Goal: Task Accomplishment & Management: Use online tool/utility

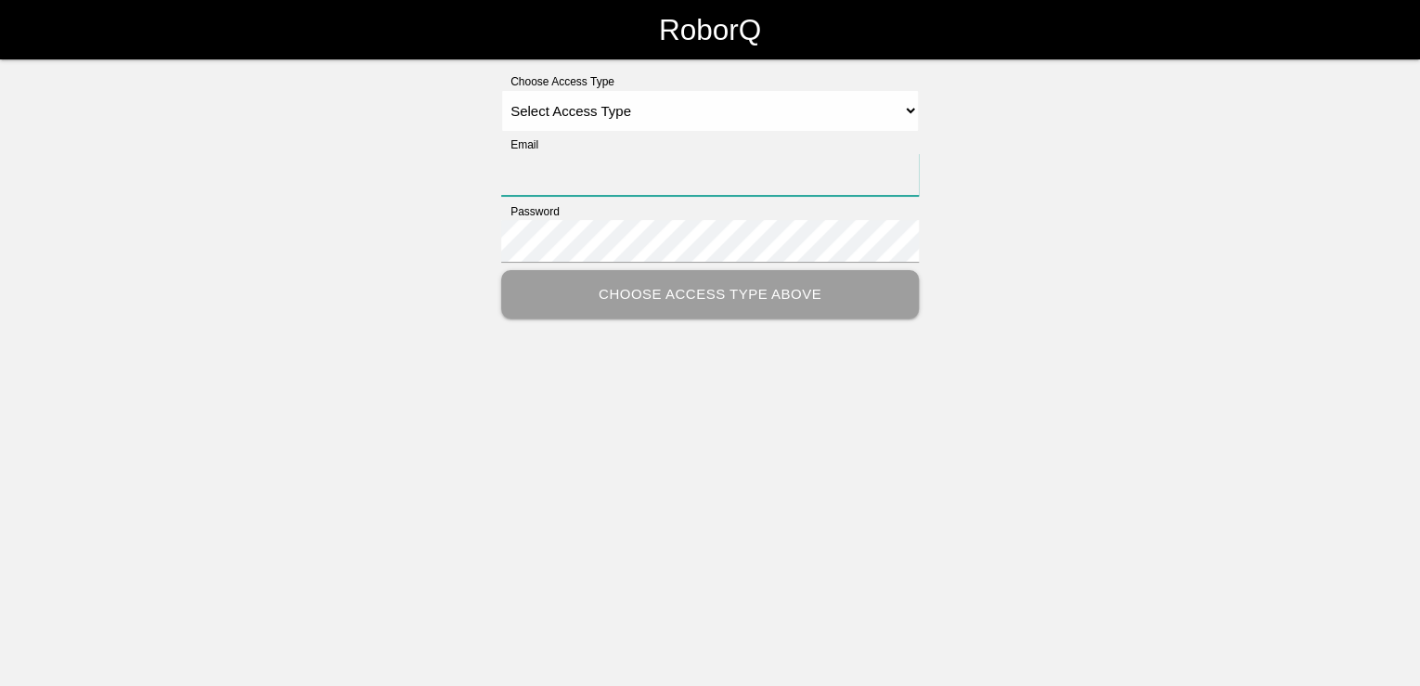
type input "[PERSON_NAME][EMAIL_ADDRESS][PERSON_NAME][DOMAIN_NAME]"
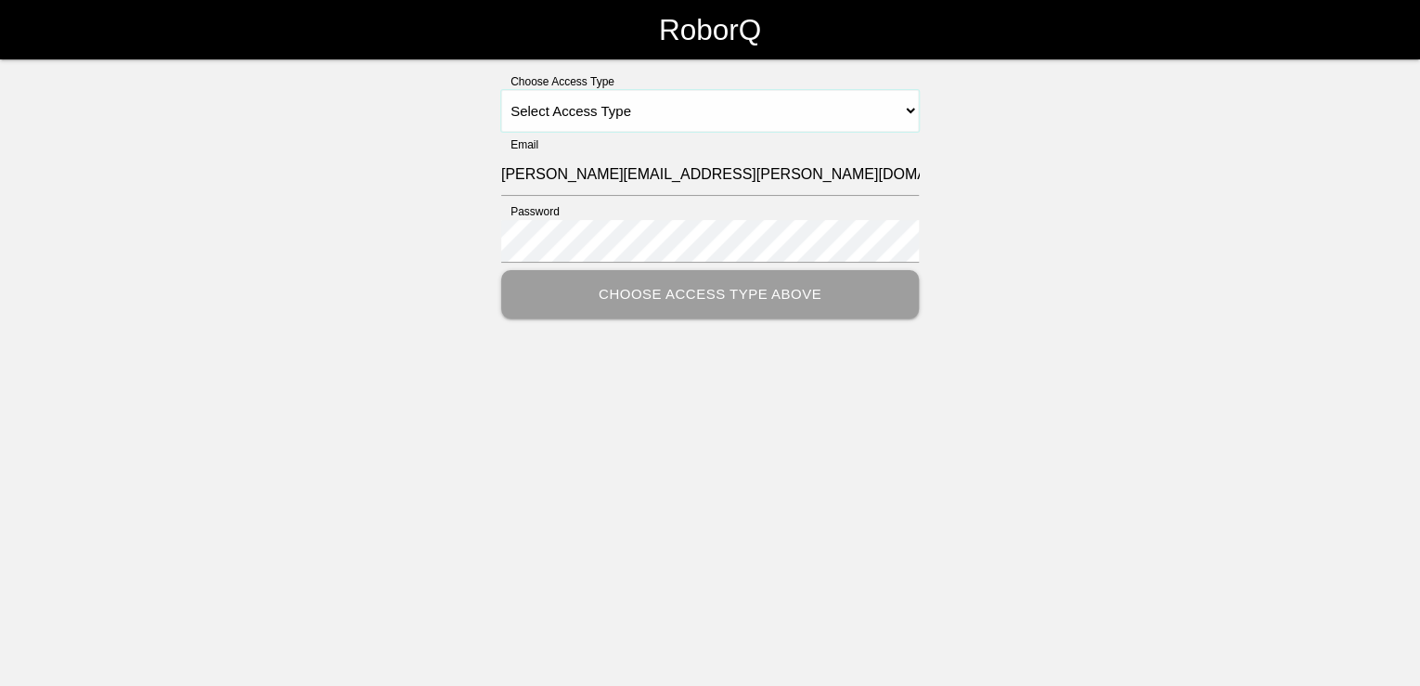
click at [906, 107] on select "Select Access Type Admin Customer Supervisor Worker" at bounding box center [710, 111] width 418 height 42
select select "Customer"
click at [501, 90] on select "Select Access Type Admin Customer Supervisor Worker" at bounding box center [710, 111] width 418 height 42
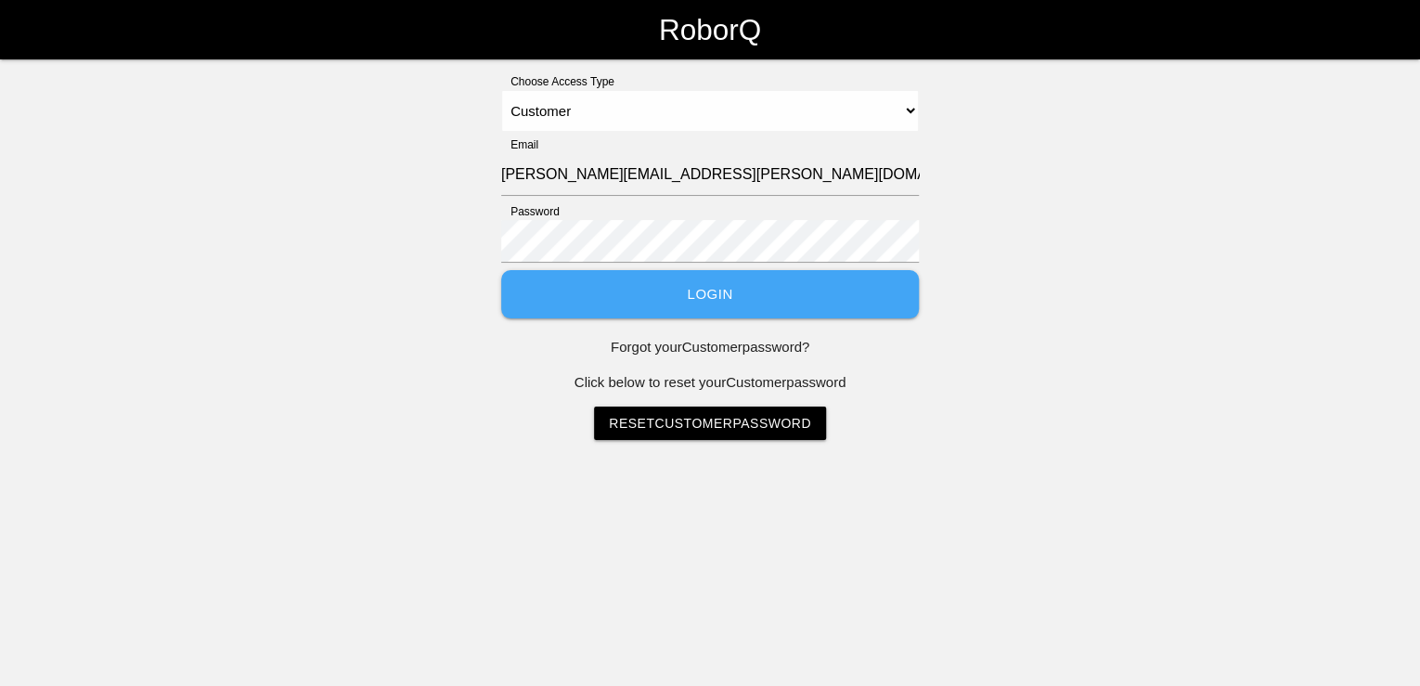
click at [721, 298] on button "Login" at bounding box center [710, 294] width 418 height 49
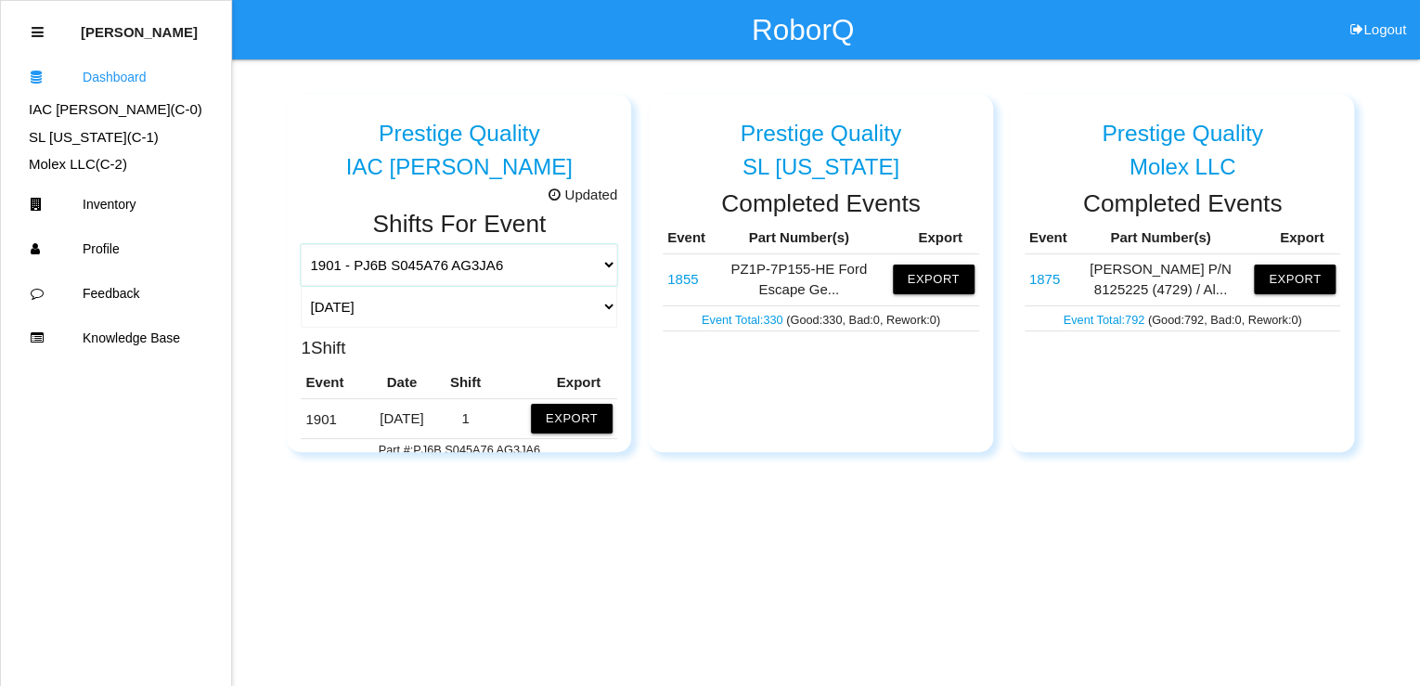
click at [398, 262] on select "1901 - PJ6B S045A76 AG3JA6 1681 - Wire Harnesses 1719 - 812BPBD, 812BPAD, 812BP…" at bounding box center [459, 265] width 317 height 42
click at [301, 244] on select "1901 - PJ6B S045A76 AG3JA6 1681 - Wire Harnesses 1719 - 812BPBD, 812BPAD, 812BP…" at bounding box center [459, 265] width 317 height 42
click at [428, 332] on div "Updated Shifts For Event 1901 - PJ6B S045A76 AG3JA6 1681 - Wire Harnesses 1719 …" at bounding box center [459, 336] width 317 height 302
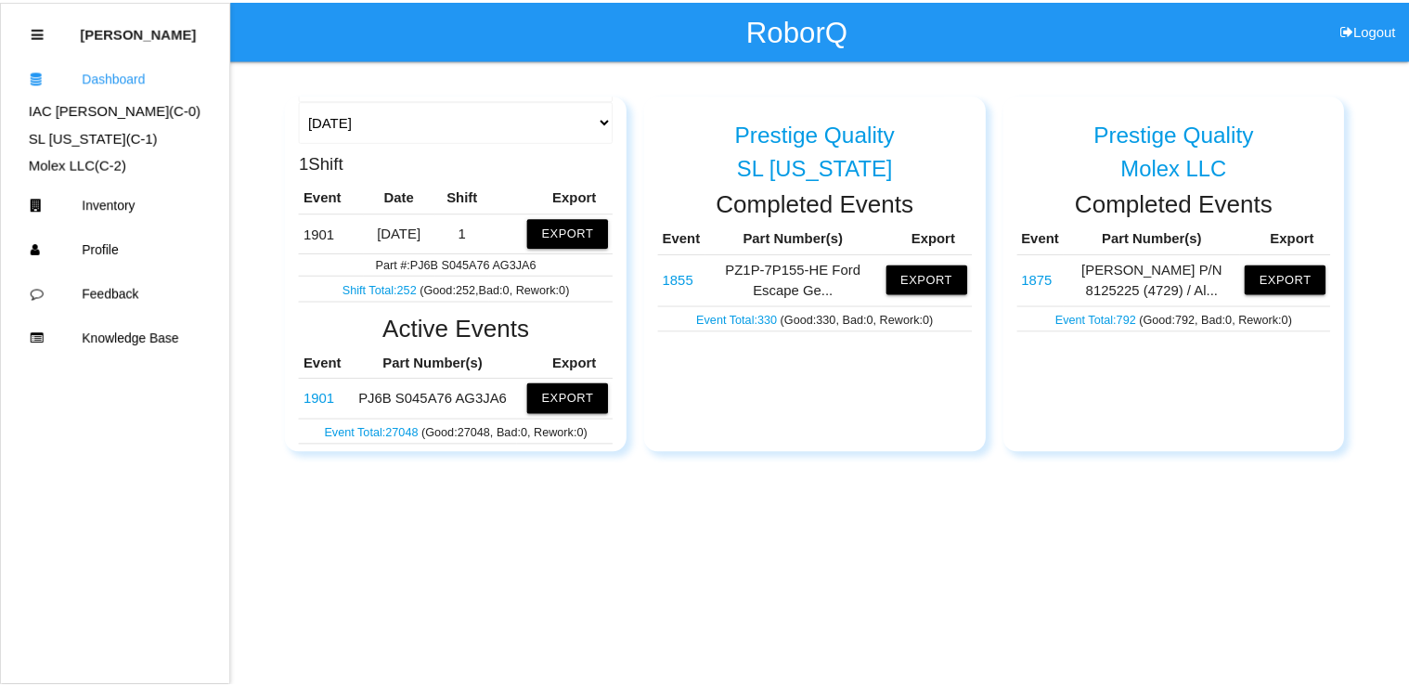
scroll to position [223, 0]
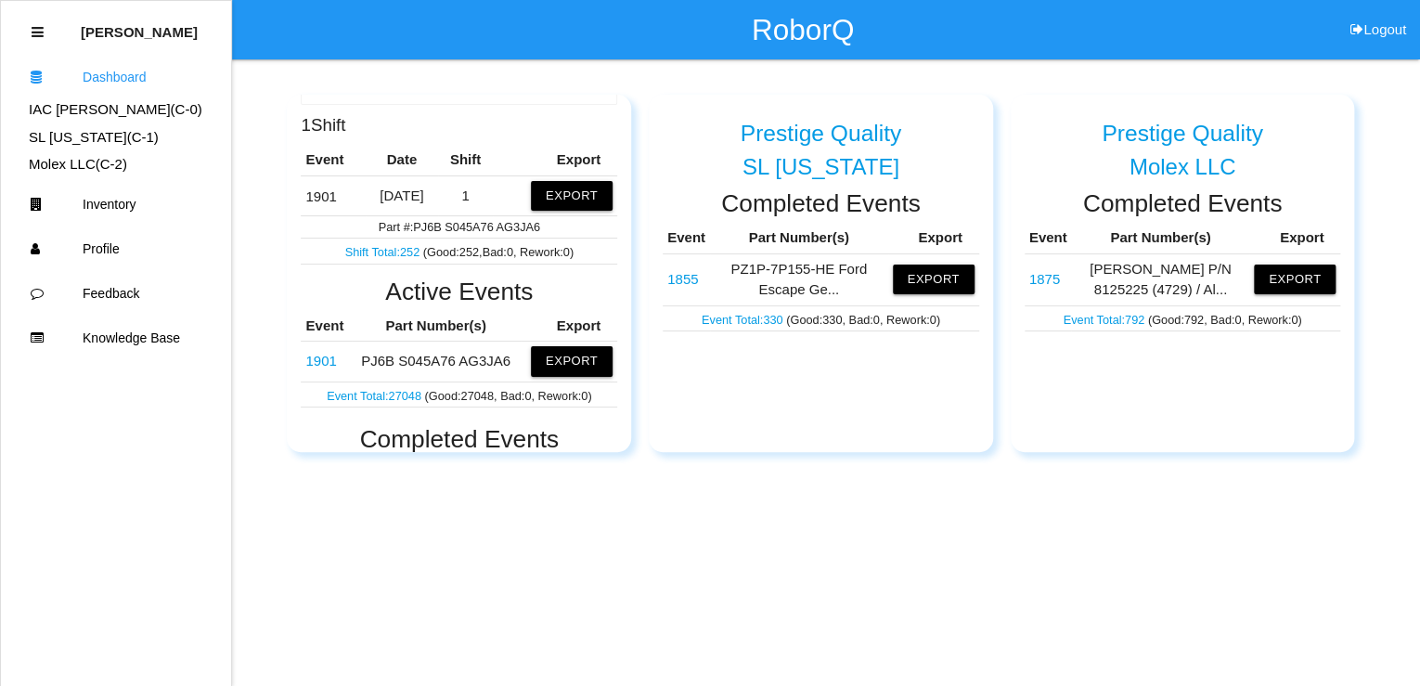
click at [378, 252] on link "Shift Total: 252" at bounding box center [384, 252] width 78 height 14
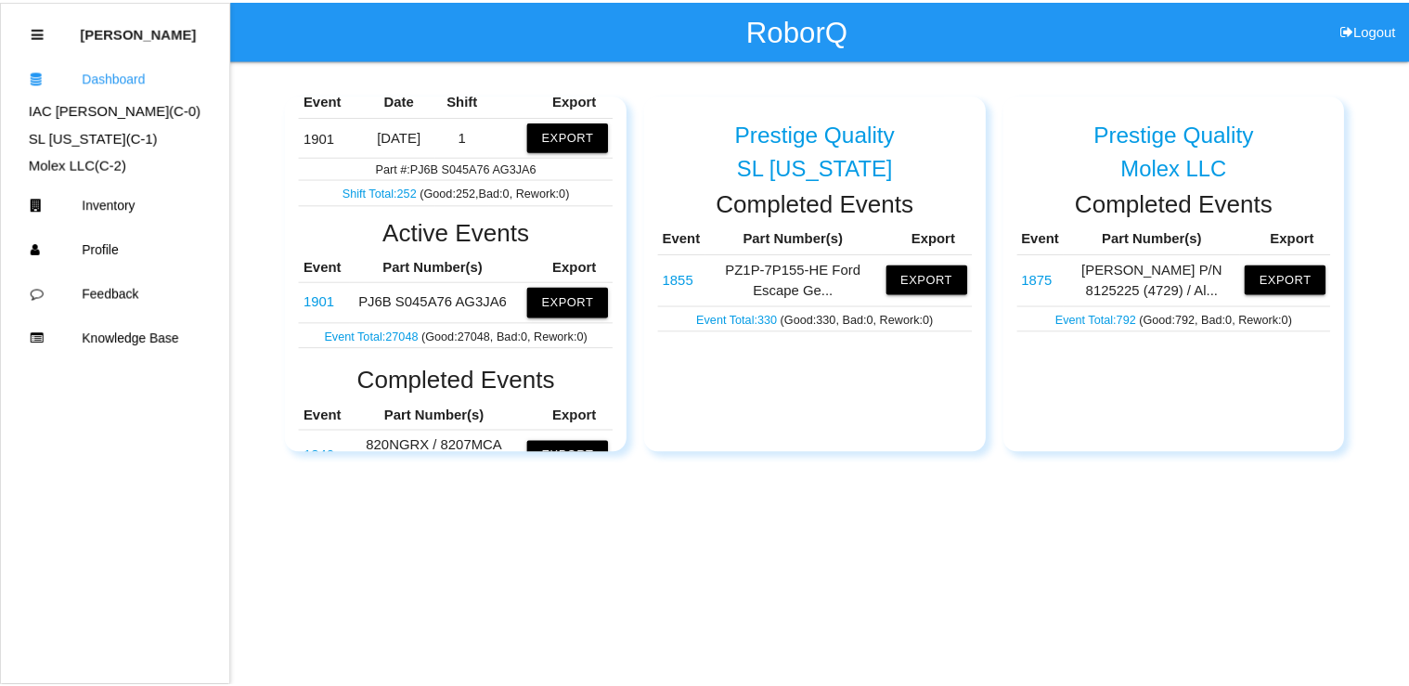
scroll to position [223, 0]
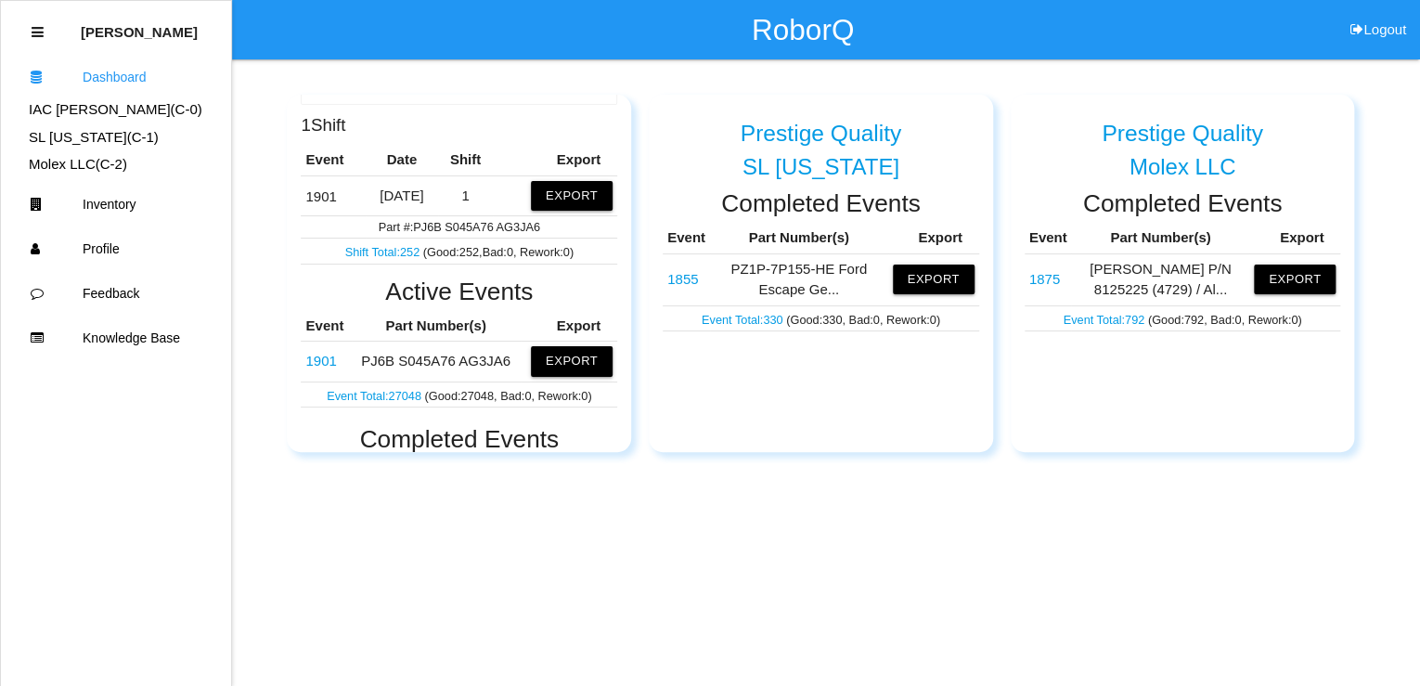
click at [368, 394] on link "Event Total: 27048" at bounding box center [375, 396] width 97 height 14
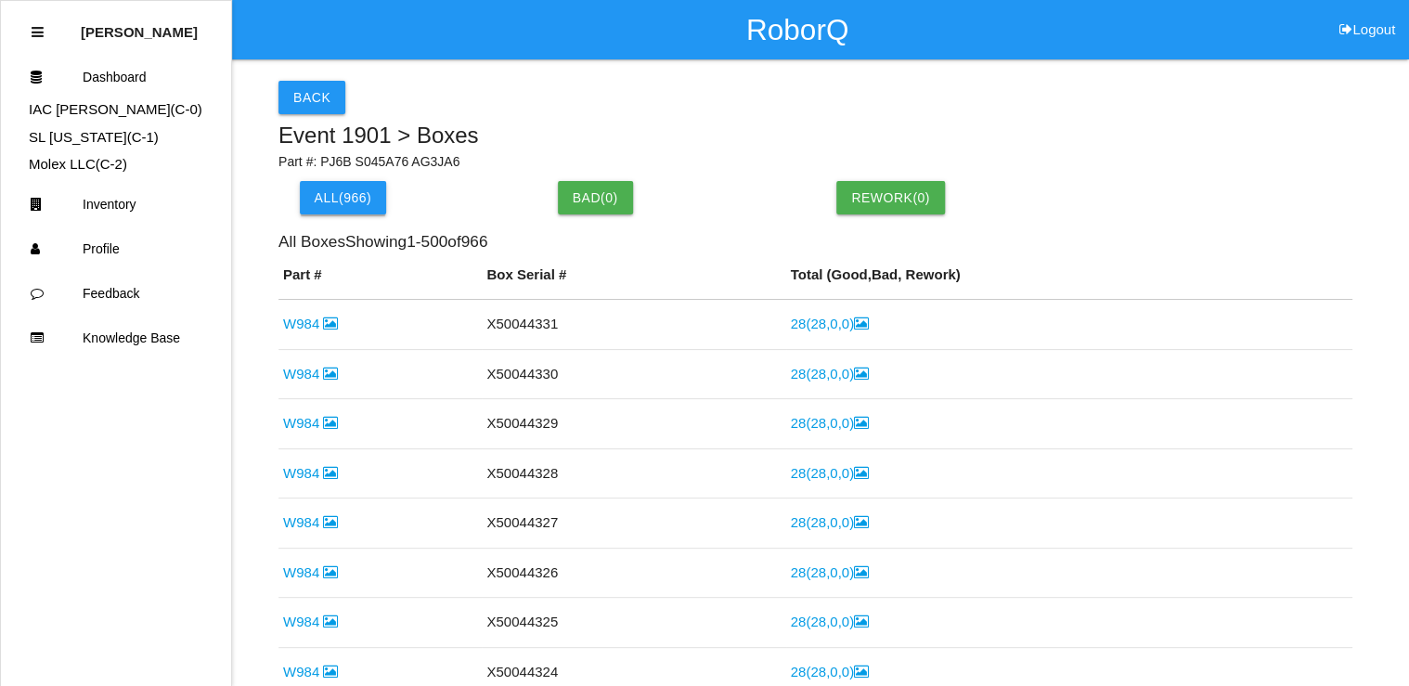
click at [353, 196] on button "All( 966 )" at bounding box center [343, 197] width 87 height 33
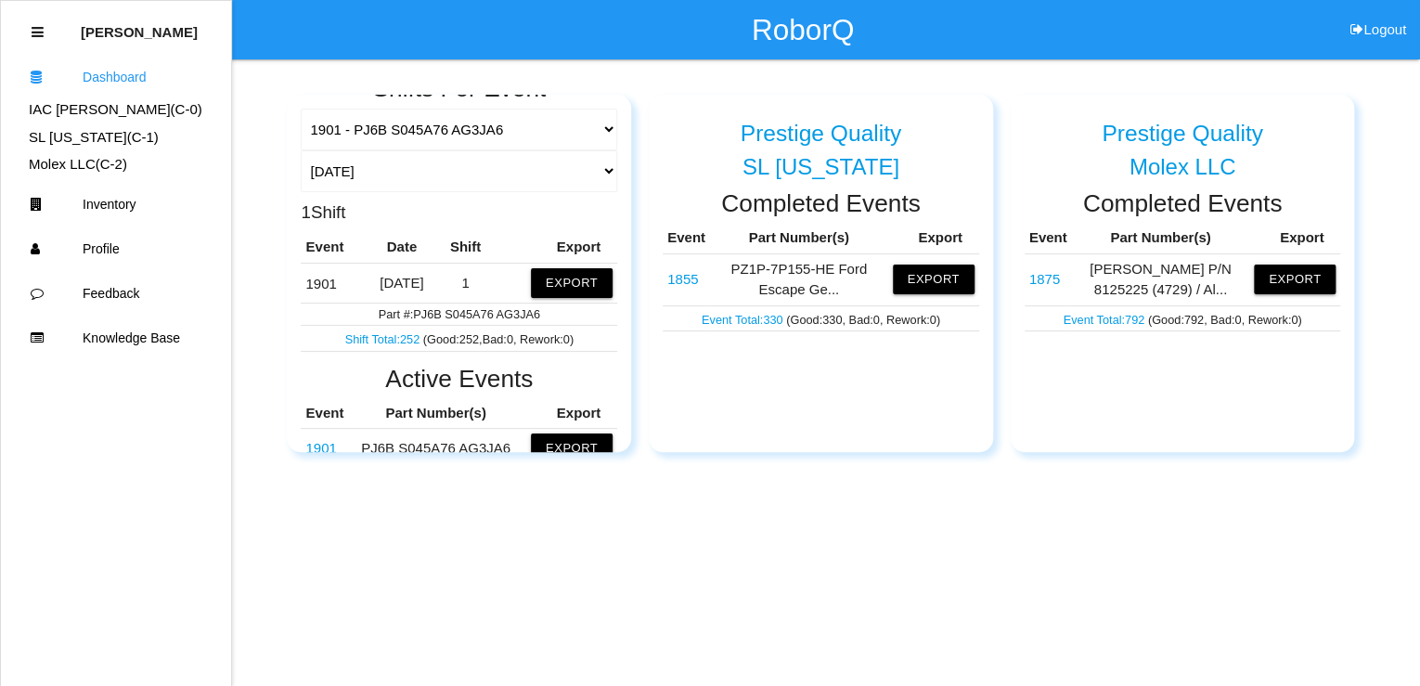
scroll to position [149, 0]
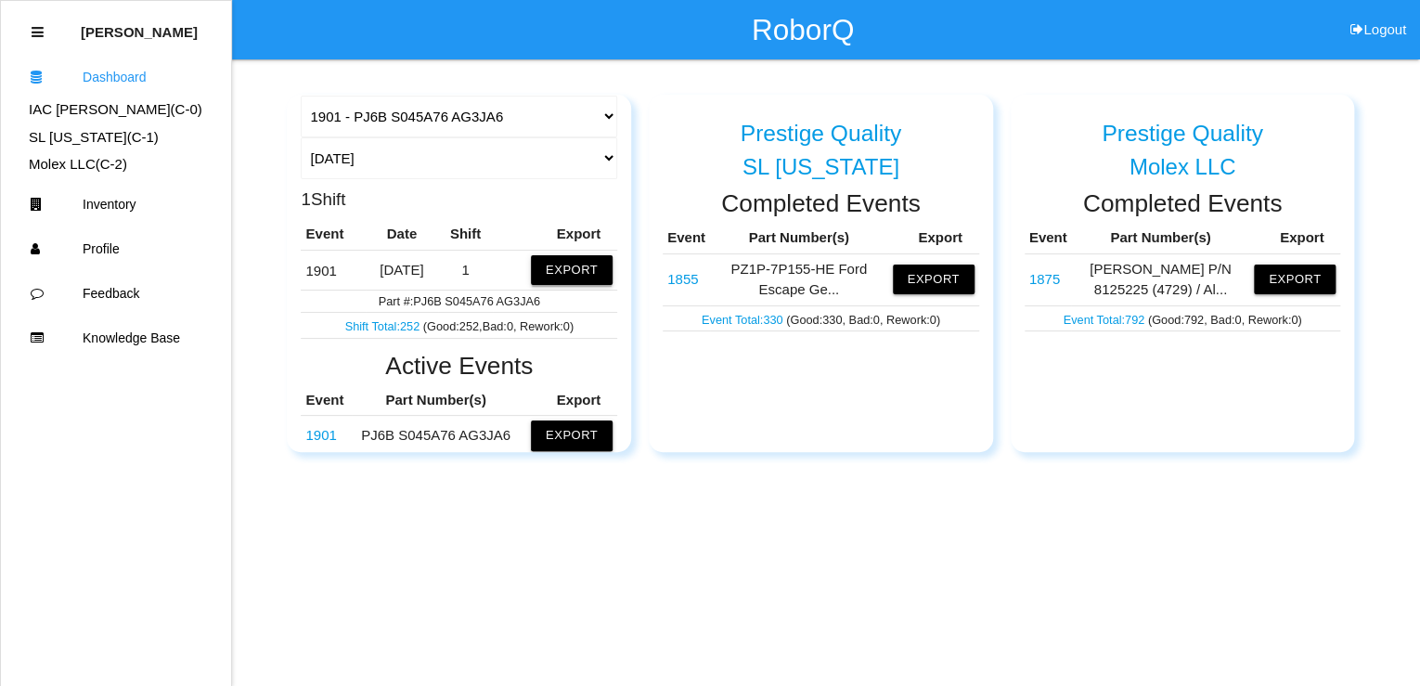
click at [575, 266] on button "Export" at bounding box center [572, 270] width 82 height 30
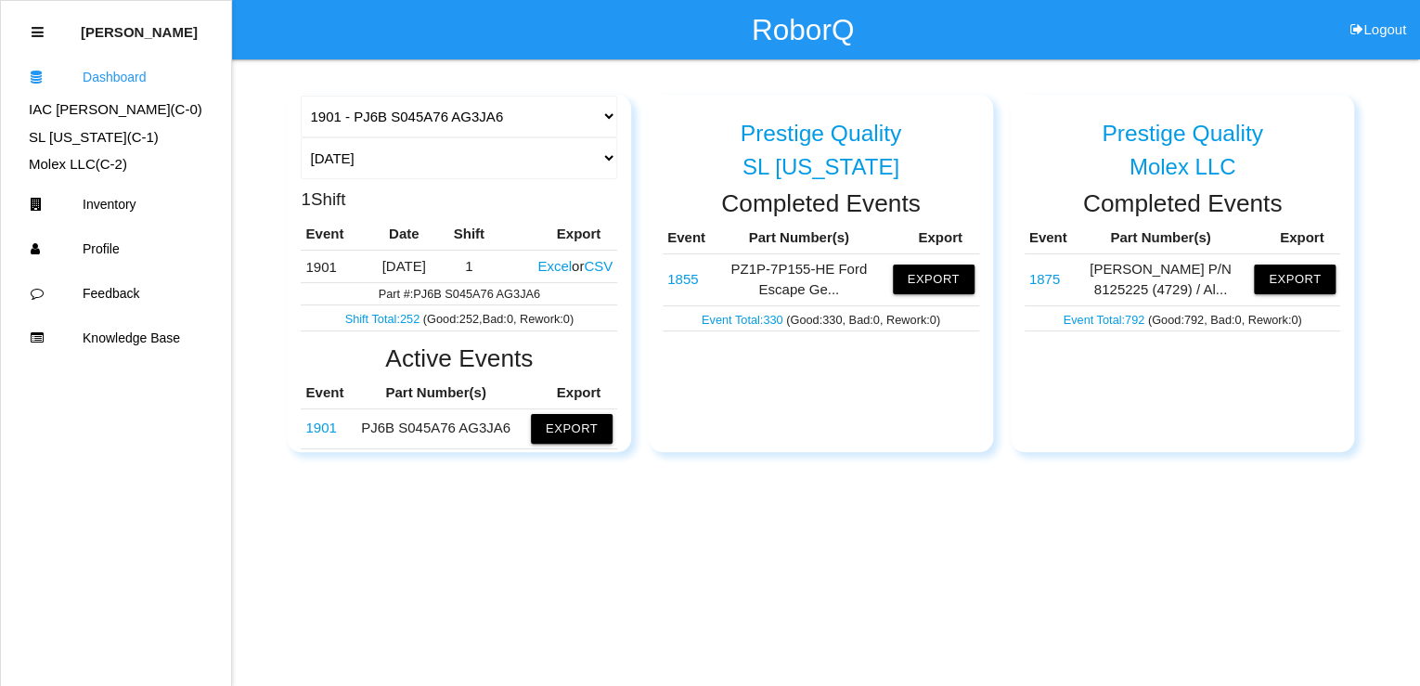
click at [538, 265] on button "Excel" at bounding box center [554, 266] width 34 height 16
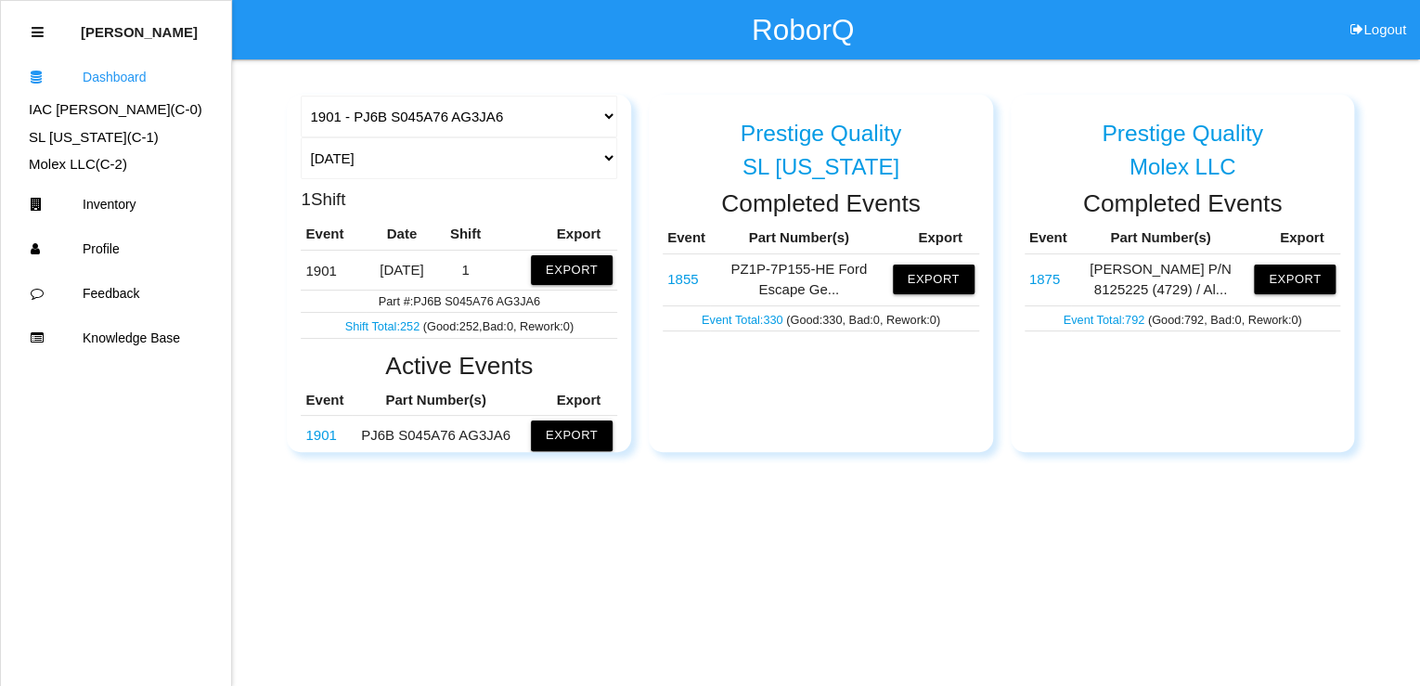
click at [735, 470] on html "RoborQ Logout [PERSON_NAME] Dashboard IAC [PERSON_NAME] (C- 0 ) SL [US_STATE] (…" at bounding box center [710, 272] width 1420 height 545
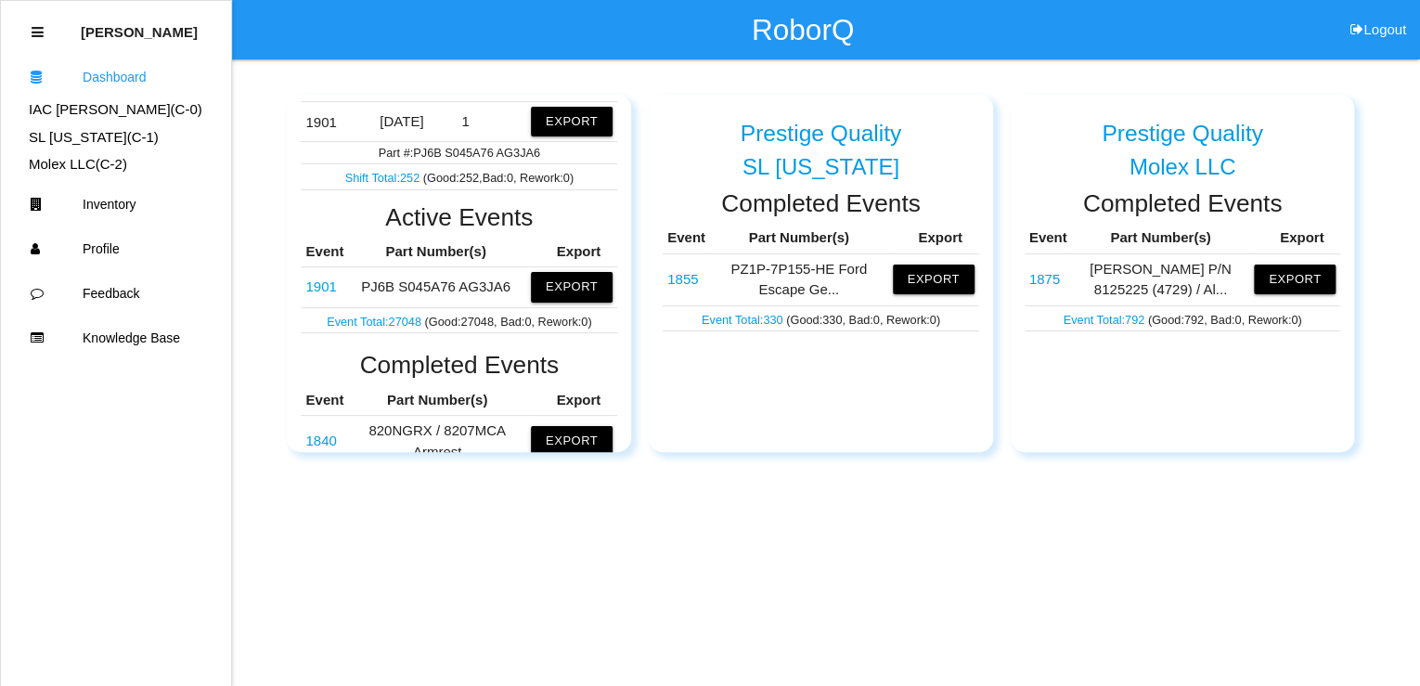
click at [391, 316] on link "Event Total: 27048" at bounding box center [375, 322] width 97 height 14
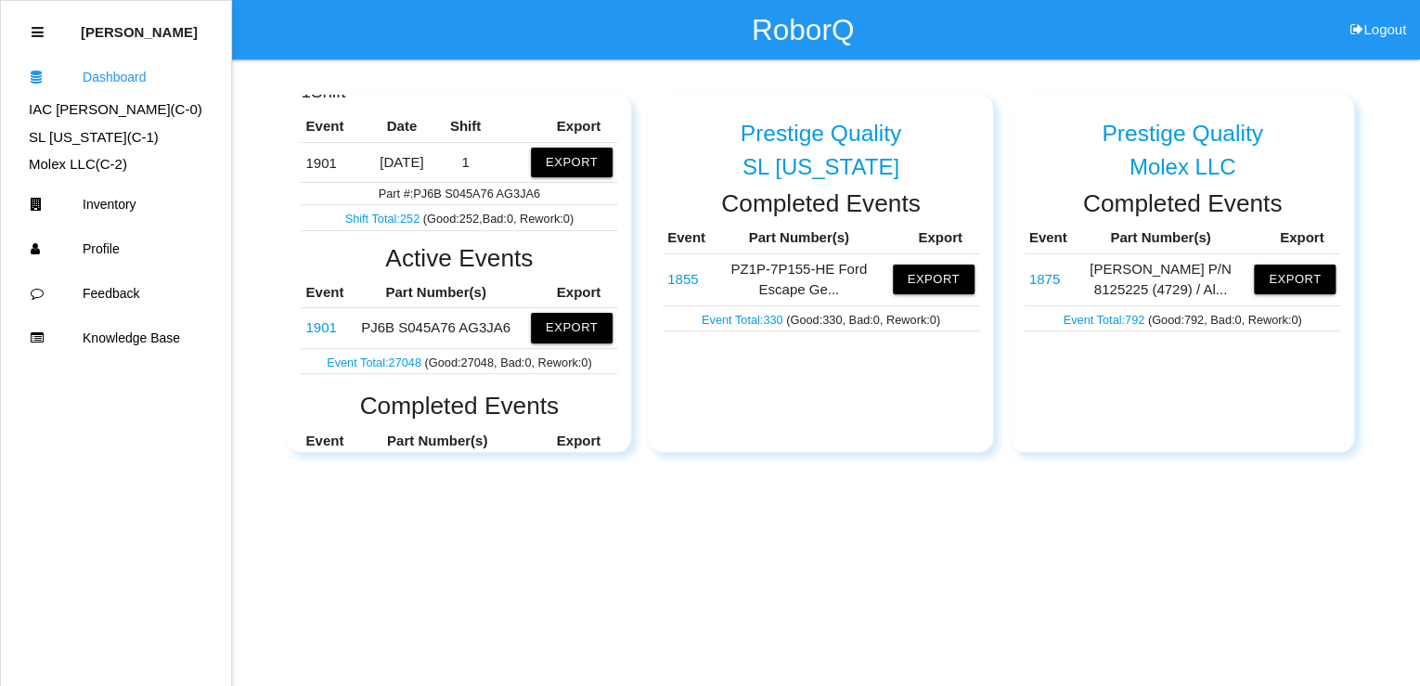
scroll to position [297, 0]
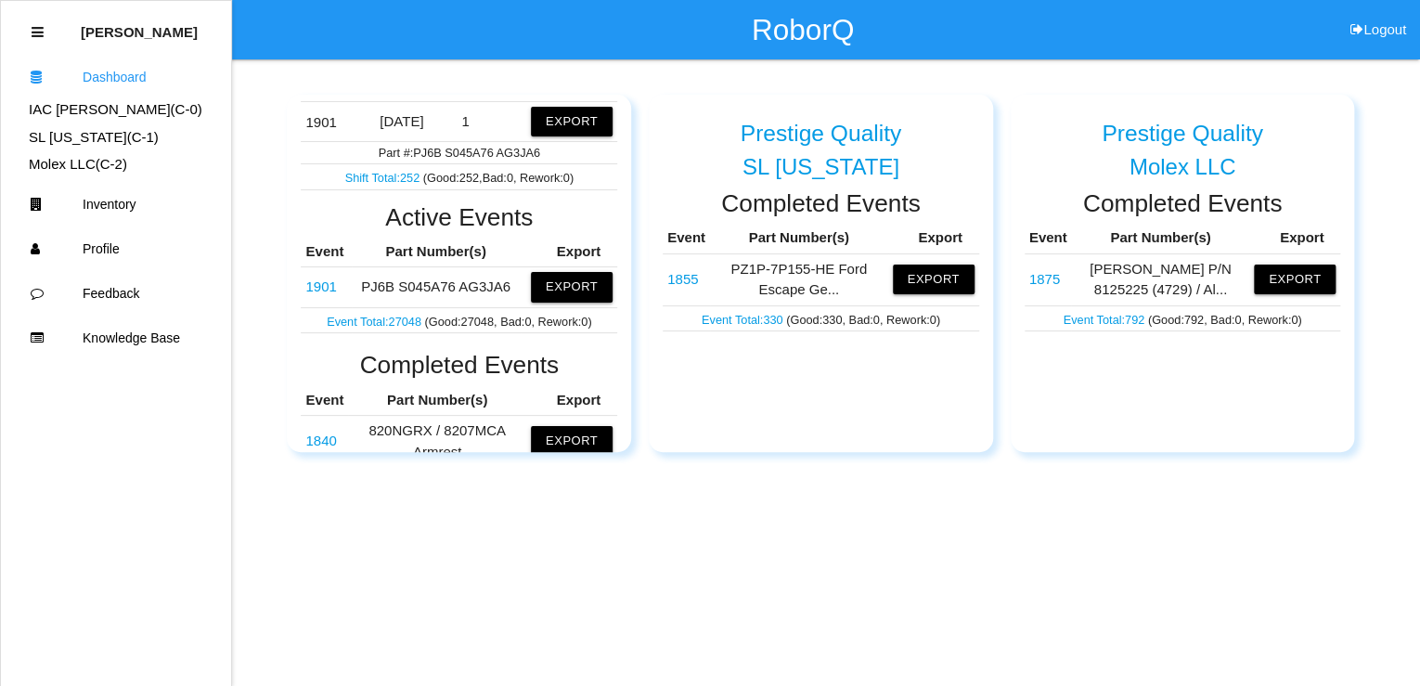
click at [1229, 465] on html "RoborQ Logout [PERSON_NAME] Dashboard IAC [PERSON_NAME] (C- 0 ) SL [US_STATE] (…" at bounding box center [710, 272] width 1420 height 545
